Goal: Task Accomplishment & Management: Complete application form

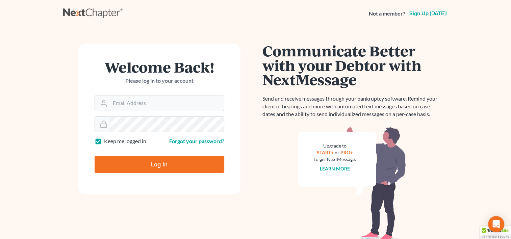
type input "[EMAIL_ADDRESS][DOMAIN_NAME]"
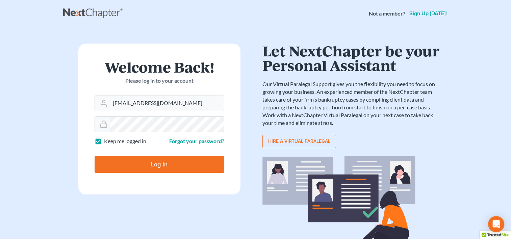
drag, startPoint x: 148, startPoint y: 159, endPoint x: 148, endPoint y: 171, distance: 11.8
click at [148, 171] on input "Log In" at bounding box center [160, 164] width 130 height 17
type input "Thinking..."
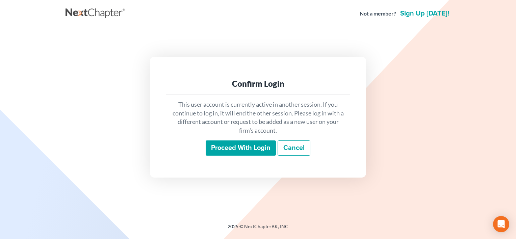
click at [239, 144] on input "Proceed with login" at bounding box center [241, 148] width 70 height 16
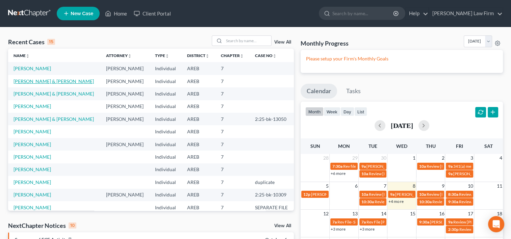
click at [62, 84] on link "Anderson, Christopher & Karen" at bounding box center [54, 81] width 80 height 6
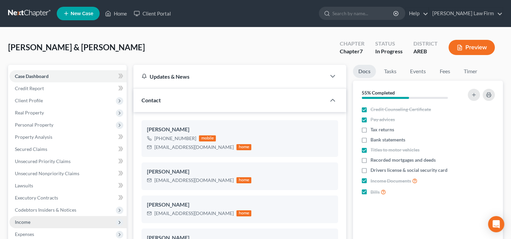
click at [36, 223] on span "Income" at bounding box center [67, 222] width 117 height 12
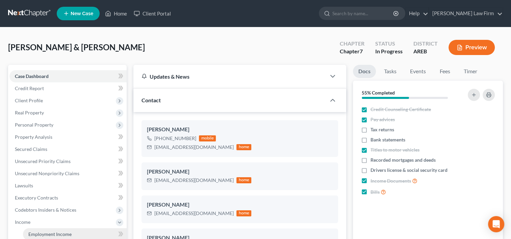
click at [41, 232] on span "Employment Income" at bounding box center [49, 234] width 43 height 6
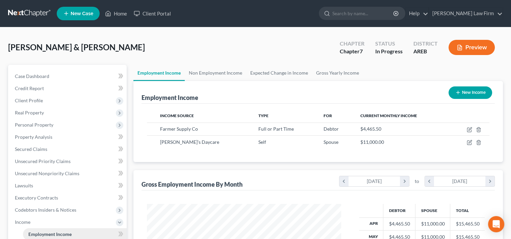
scroll to position [120, 208]
click at [348, 75] on link "Gross Yearly Income" at bounding box center [337, 73] width 51 height 16
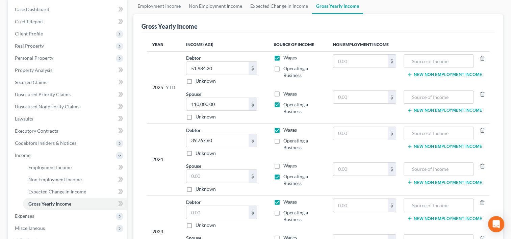
scroll to position [68, 0]
click at [201, 178] on input "text" at bounding box center [217, 175] width 62 height 13
click at [220, 179] on input "118" at bounding box center [217, 175] width 62 height 13
click at [216, 174] on input "118" at bounding box center [217, 175] width 62 height 13
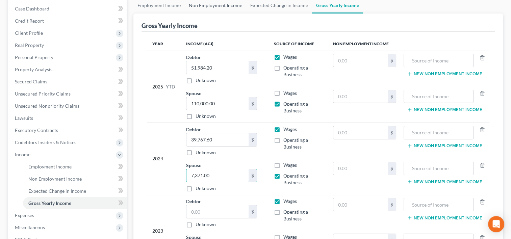
type input "7,371.00"
type input "72,687.00"
click at [222, 104] on input "110,000.00" at bounding box center [217, 103] width 62 height 13
click at [212, 177] on input "7,371.00" at bounding box center [217, 175] width 62 height 13
type input "0.00"
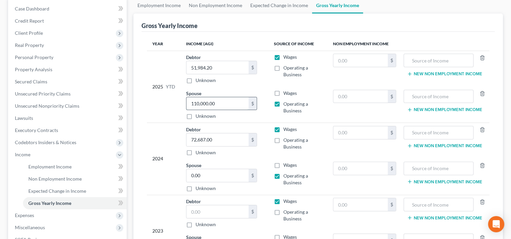
click at [220, 104] on input "110,000.00" at bounding box center [217, 103] width 62 height 13
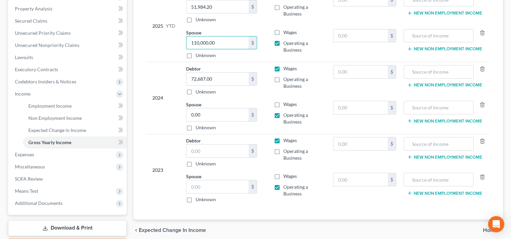
scroll to position [136, 0]
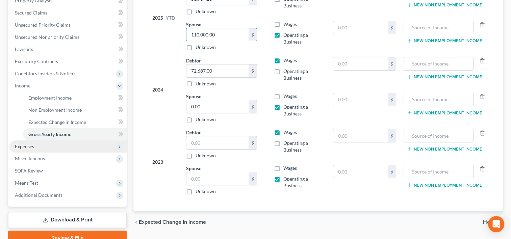
click at [28, 146] on span "Expenses" at bounding box center [24, 147] width 19 height 6
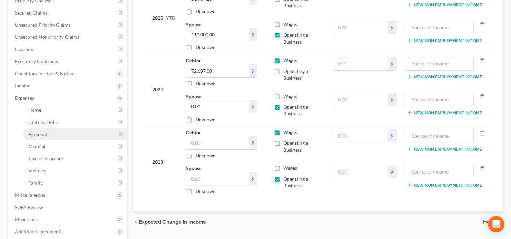
click at [58, 128] on link "Personal" at bounding box center [75, 134] width 104 height 12
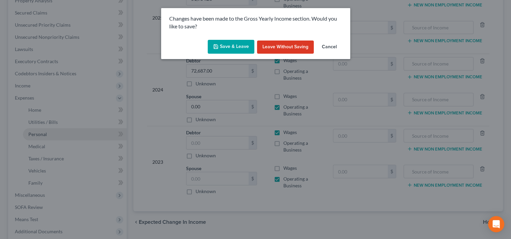
click at [58, 128] on div "Changes have been made to the Gross Yearly Income section. Would you like to sa…" at bounding box center [255, 119] width 511 height 239
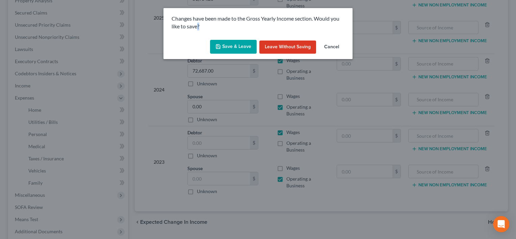
click at [237, 45] on button "Save & Leave" at bounding box center [233, 47] width 47 height 14
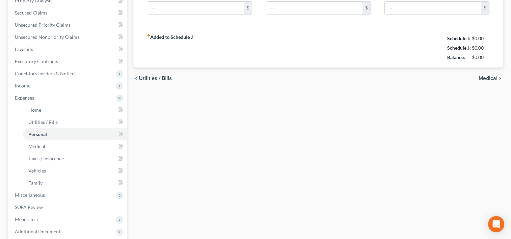
type input "750.00"
type input "60.00"
type input "50.00"
type input "100.00"
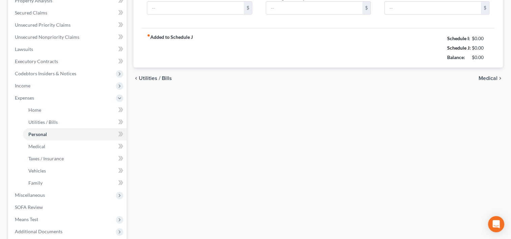
type input "100.00"
